Goal: Find specific page/section

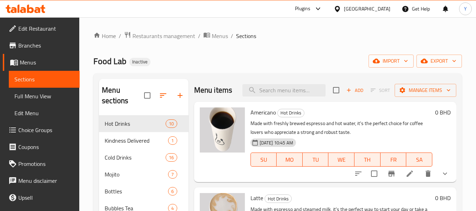
click at [378, 9] on div "[GEOGRAPHIC_DATA]" at bounding box center [367, 9] width 46 height 8
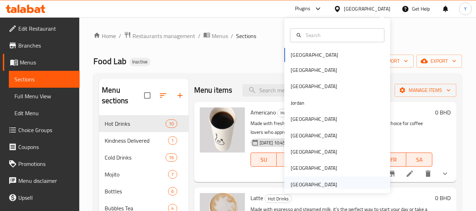
click at [346, 187] on div "[GEOGRAPHIC_DATA]" at bounding box center [337, 184] width 106 height 16
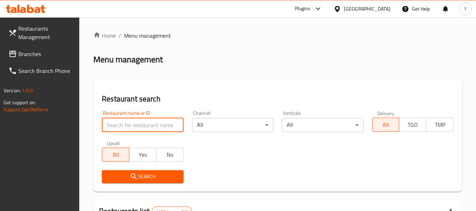
click at [126, 125] on input "search" at bounding box center [142, 125] width 81 height 14
paste input "Leela el baya"
type input "Leela el baya"
click button "Search" at bounding box center [142, 176] width 81 height 13
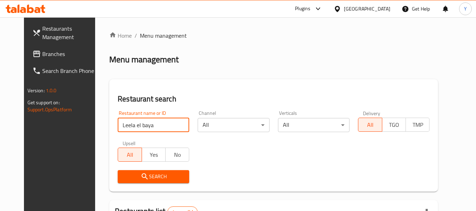
scroll to position [94, 0]
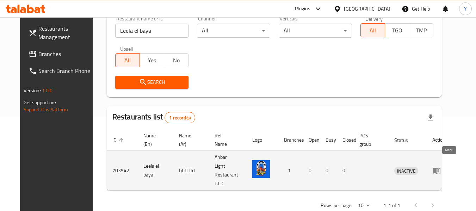
click at [441, 166] on icon "enhanced table" at bounding box center [436, 170] width 8 height 8
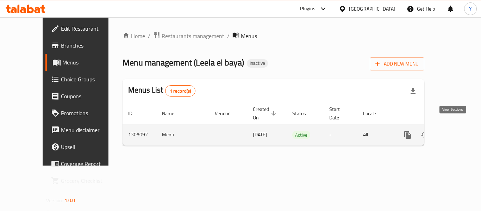
click at [454, 131] on icon "enhanced table" at bounding box center [458, 135] width 8 height 8
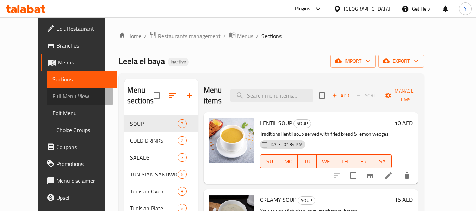
click at [52, 96] on span "Full Menu View" at bounding box center [82, 96] width 60 height 8
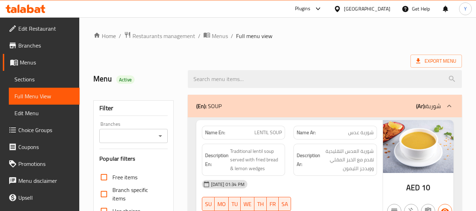
click at [216, 131] on strong "Name En:" at bounding box center [215, 132] width 20 height 7
copy strong "Name En:"
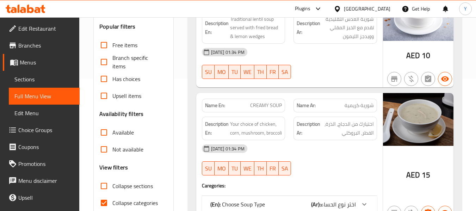
scroll to position [317, 0]
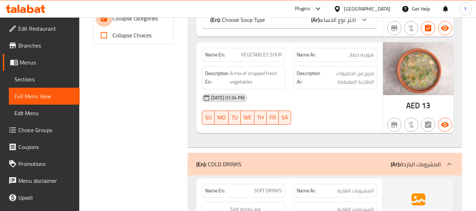
click at [107, 21] on input "Collapse categories" at bounding box center [103, 18] width 17 height 17
checkbox input "false"
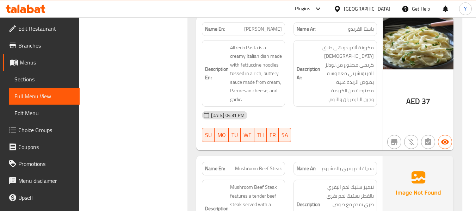
scroll to position [4604, 0]
